Goal: Task Accomplishment & Management: Manage account settings

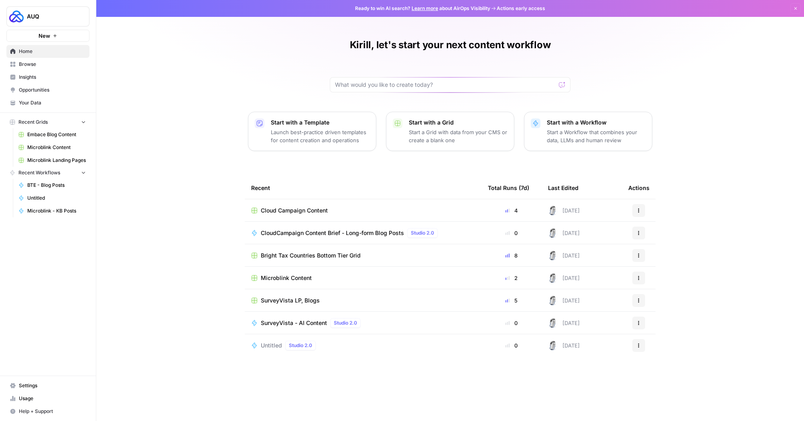
click at [31, 385] on span "Settings" at bounding box center [52, 385] width 67 height 7
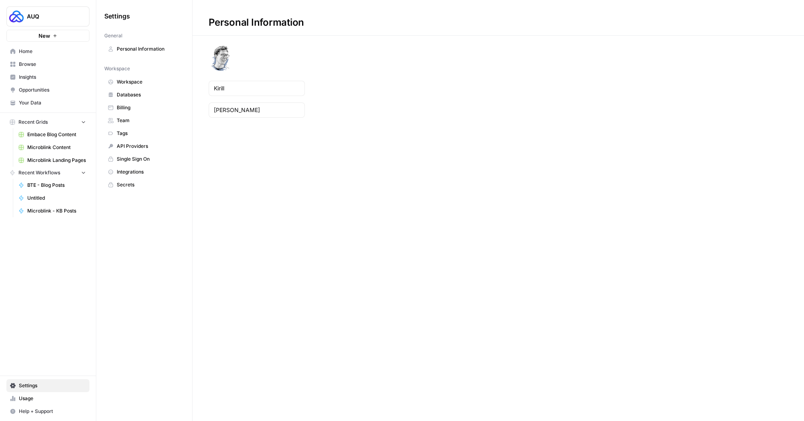
click at [131, 123] on span "Team" at bounding box center [149, 120] width 64 height 7
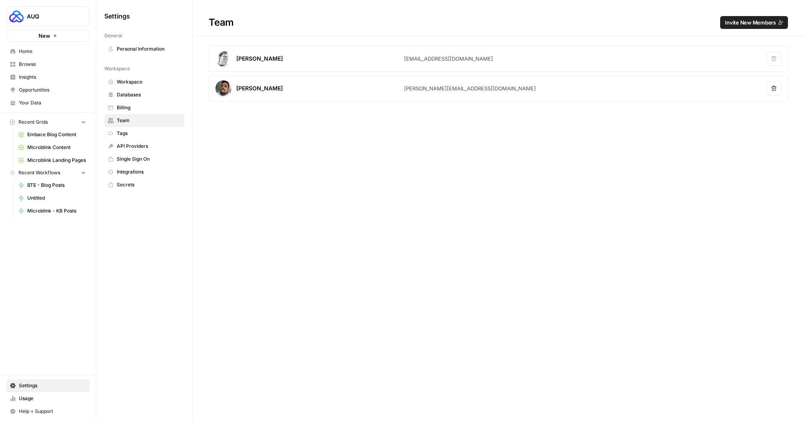
click at [729, 25] on span "Invite New Members" at bounding box center [750, 22] width 51 height 8
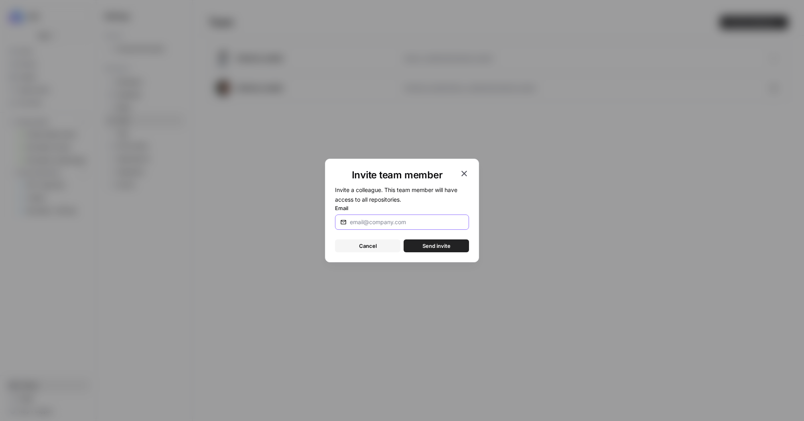
click at [407, 218] on input "Email" at bounding box center [407, 222] width 114 height 8
type input "[EMAIL_ADDRESS][DOMAIN_NAME]"
click at [472, 234] on div "Invite team member Invite a colleague. This team member will have access to all…" at bounding box center [402, 211] width 154 height 104
click at [459, 242] on button "Send invite" at bounding box center [436, 245] width 65 height 13
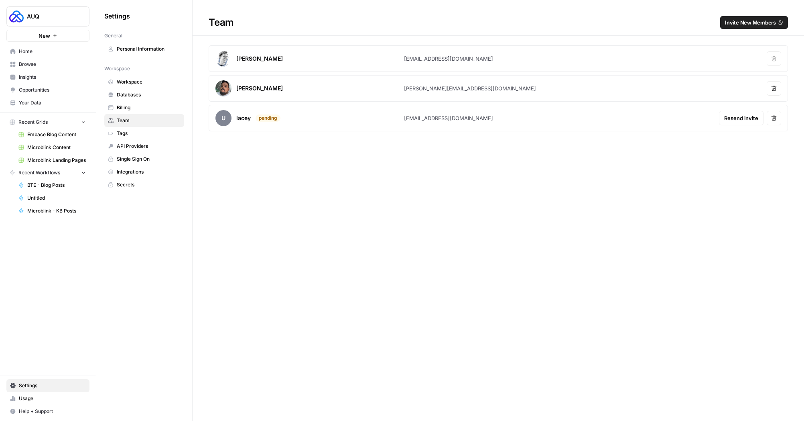
click at [126, 105] on span "Billing" at bounding box center [149, 107] width 64 height 7
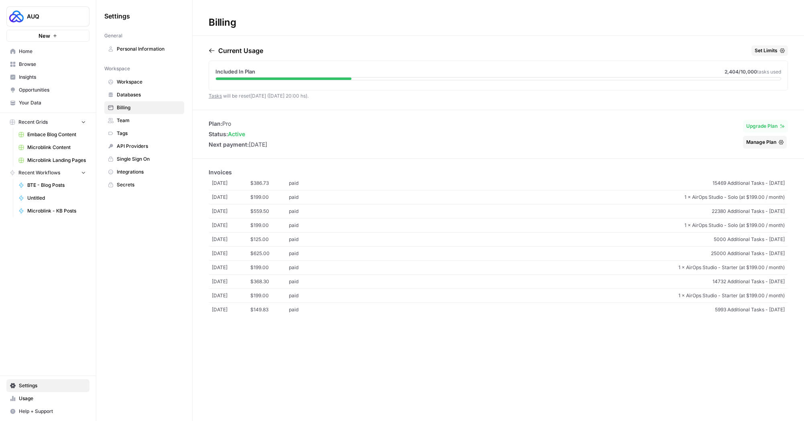
click at [757, 143] on span "Manage Plan" at bounding box center [762, 141] width 30 height 7
click at [136, 122] on span "Team" at bounding box center [149, 120] width 64 height 7
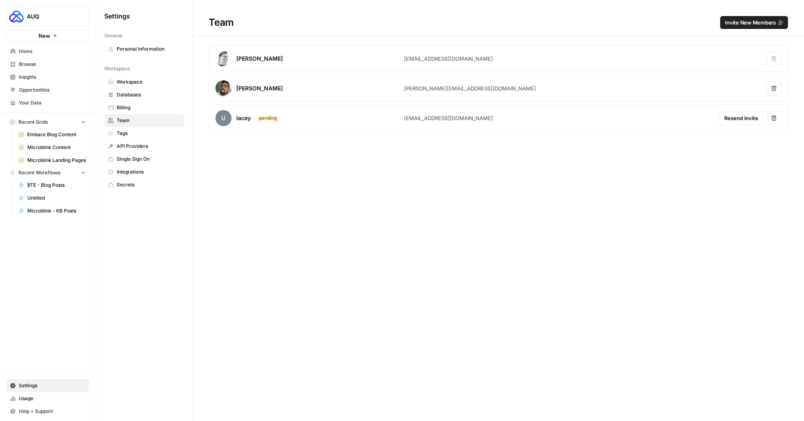
click at [129, 110] on span "Billing" at bounding box center [149, 107] width 64 height 7
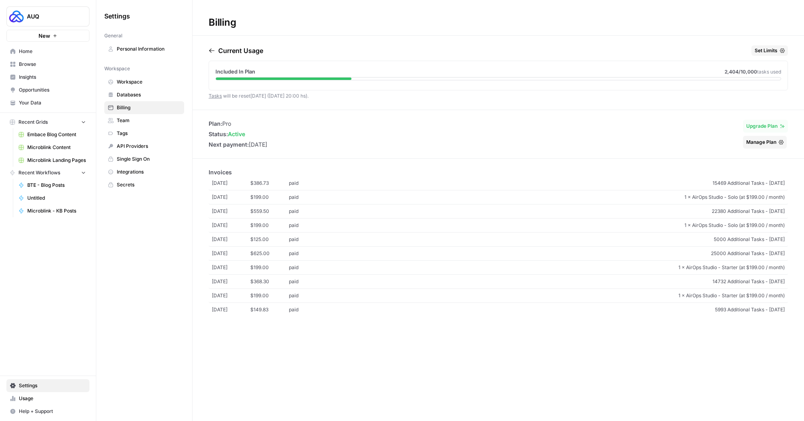
click at [128, 85] on span "Workspace" at bounding box center [149, 81] width 64 height 7
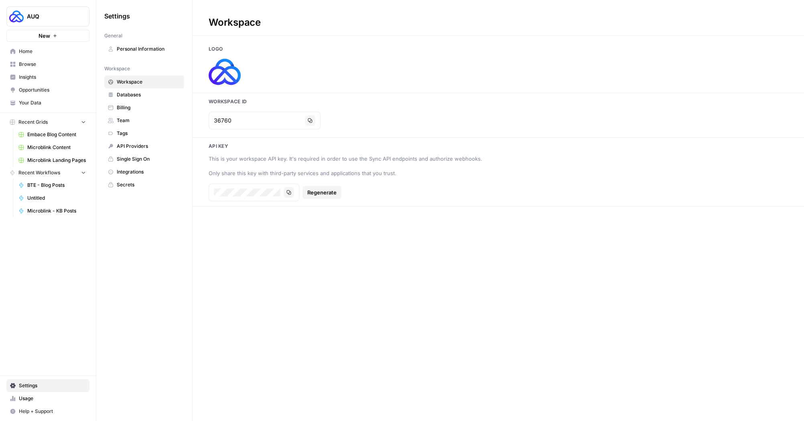
click at [130, 160] on span "Single Sign On" at bounding box center [149, 158] width 64 height 7
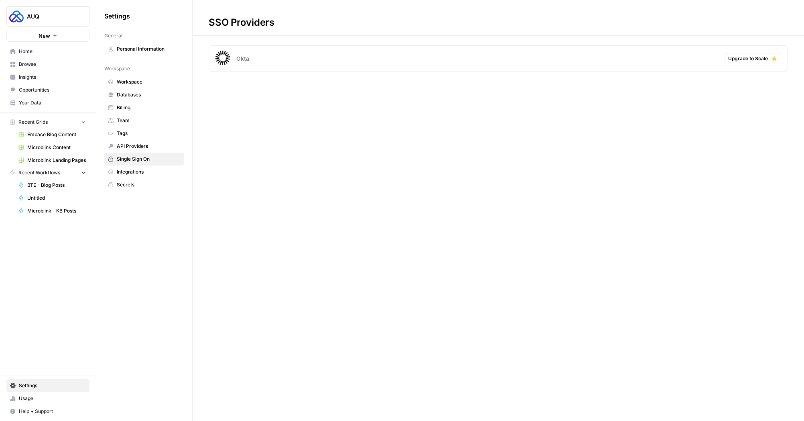
click at [129, 173] on span "Integrations" at bounding box center [149, 171] width 64 height 7
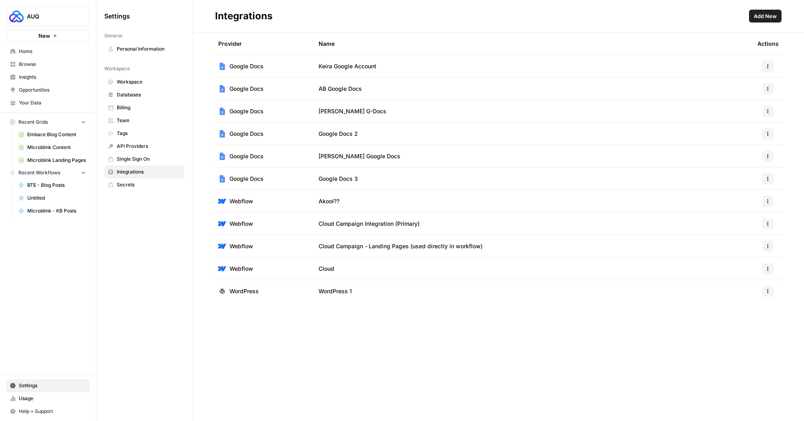
click at [127, 149] on span "API Providers" at bounding box center [149, 146] width 64 height 7
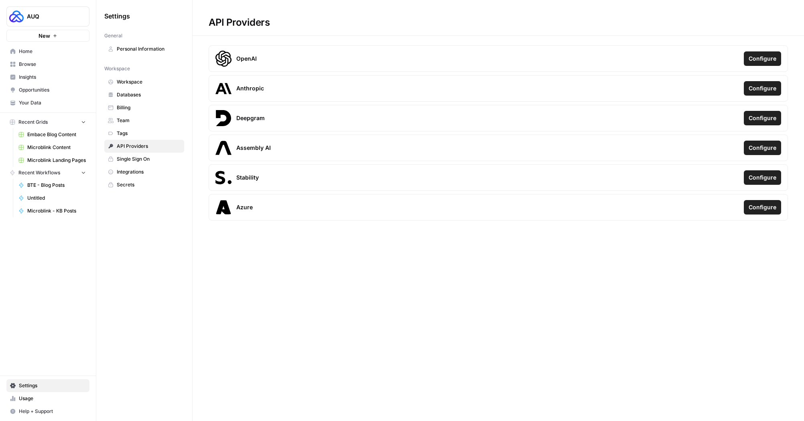
click at [126, 134] on span "Tags" at bounding box center [149, 133] width 64 height 7
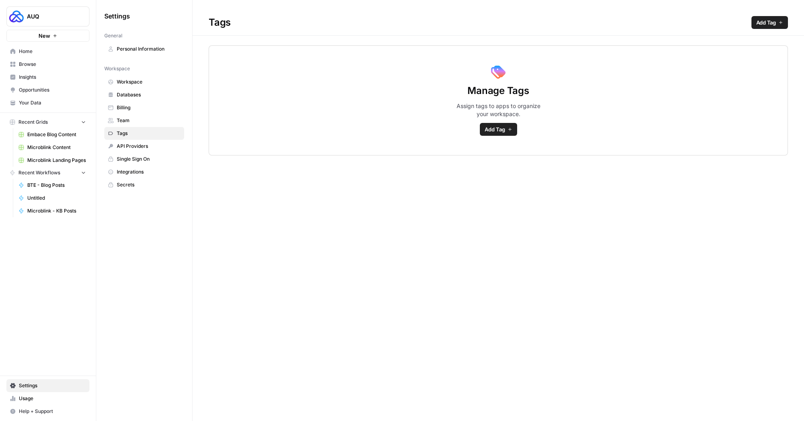
click at [126, 123] on span "Team" at bounding box center [149, 120] width 64 height 7
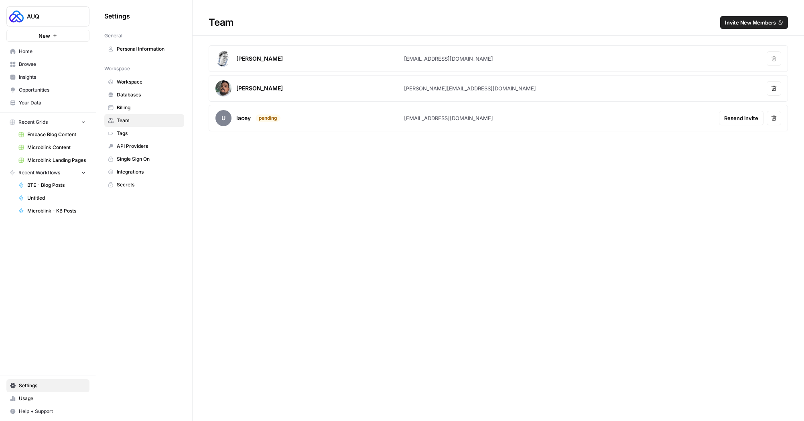
click at [257, 57] on div "[PERSON_NAME]" at bounding box center [259, 59] width 47 height 8
click at [344, 56] on div "[PERSON_NAME]" at bounding box center [310, 59] width 189 height 16
drag, startPoint x: 419, startPoint y: 50, endPoint x: 436, endPoint y: 50, distance: 16.9
click at [428, 51] on article "[PERSON_NAME] [EMAIL_ADDRESS][DOMAIN_NAME] Remove user" at bounding box center [499, 58] width 580 height 26
click at [459, 49] on article "[PERSON_NAME] [EMAIL_ADDRESS][DOMAIN_NAME] Remove user" at bounding box center [499, 58] width 580 height 26
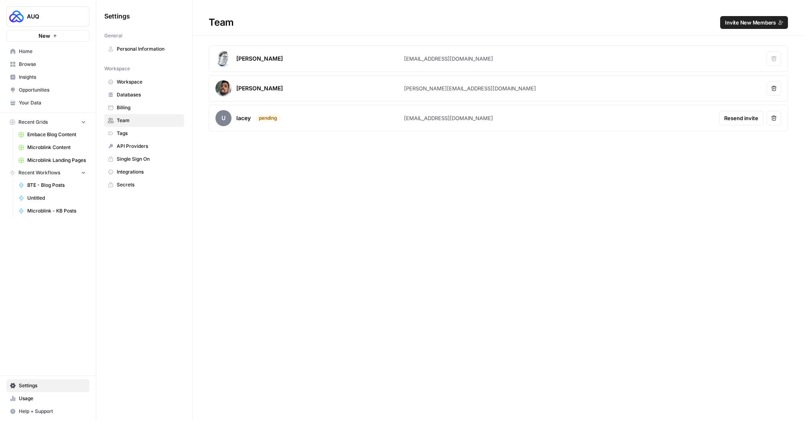
click at [426, 55] on div "[EMAIL_ADDRESS][DOMAIN_NAME]" at bounding box center [448, 59] width 89 height 8
click at [255, 56] on div "[PERSON_NAME]" at bounding box center [259, 59] width 47 height 8
click at [21, 386] on span "Settings" at bounding box center [52, 385] width 67 height 7
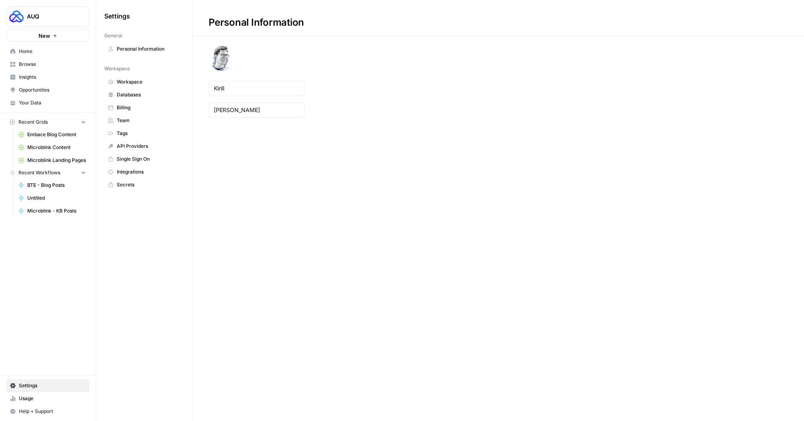
click at [132, 45] on span "Personal Information" at bounding box center [149, 48] width 64 height 7
click at [38, 399] on span "Usage" at bounding box center [52, 398] width 67 height 7
